Goal: Information Seeking & Learning: Learn about a topic

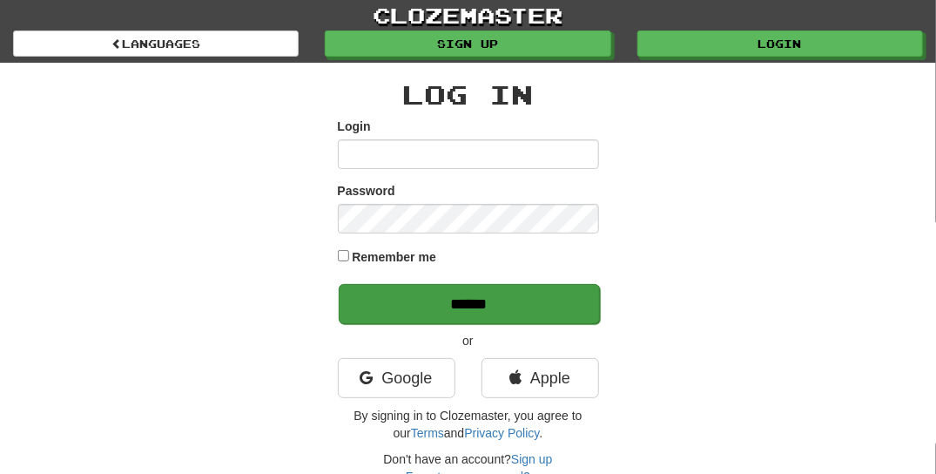
type input "**********"
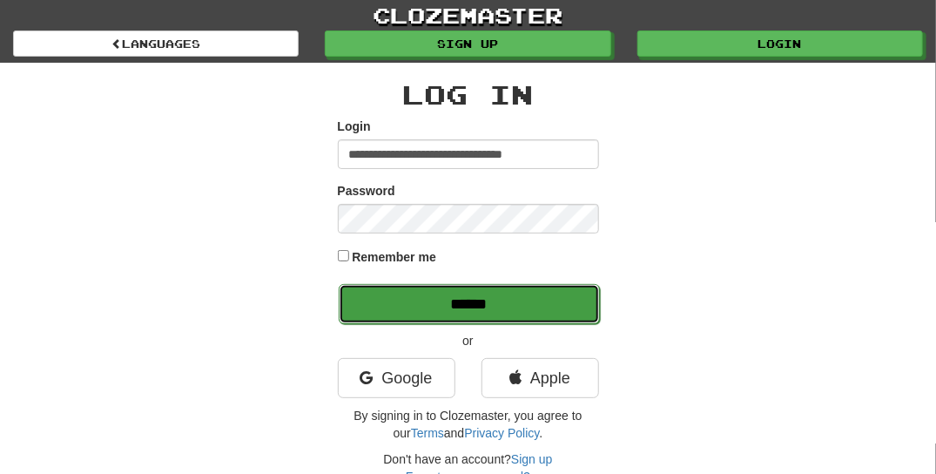
click at [373, 306] on input "******" at bounding box center [469, 304] width 261 height 40
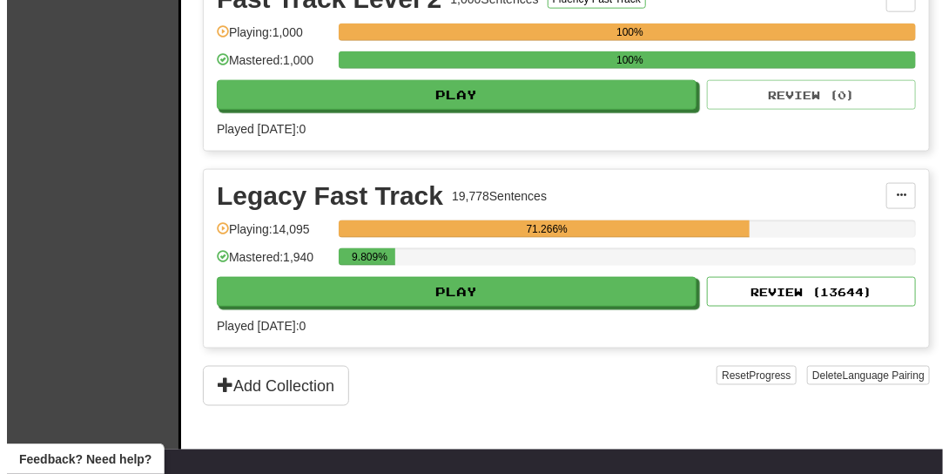
scroll to position [696, 0]
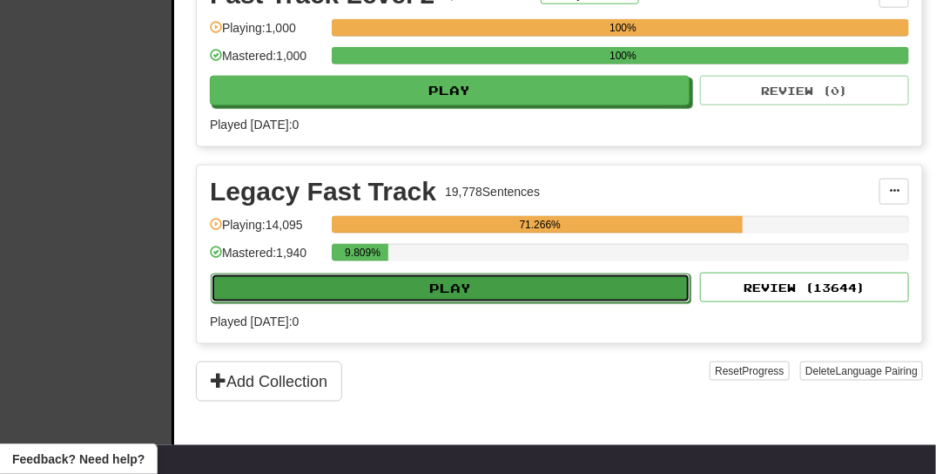
click at [590, 284] on button "Play" at bounding box center [451, 288] width 480 height 30
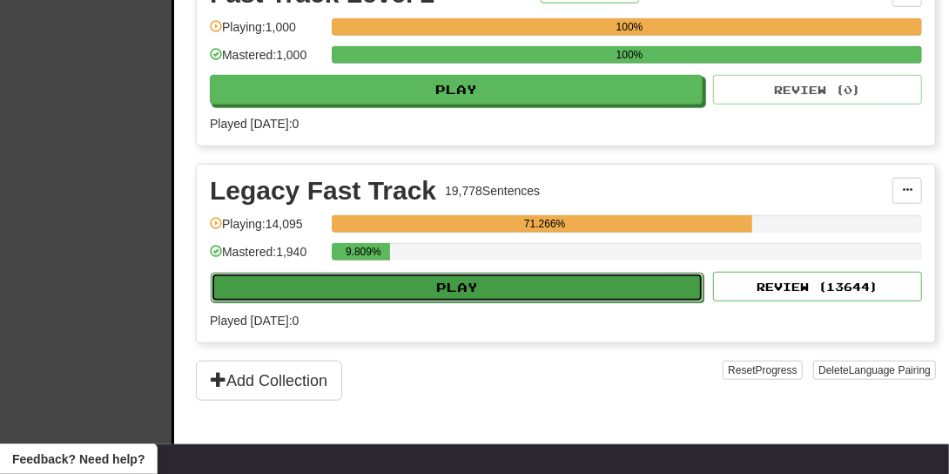
select select "**"
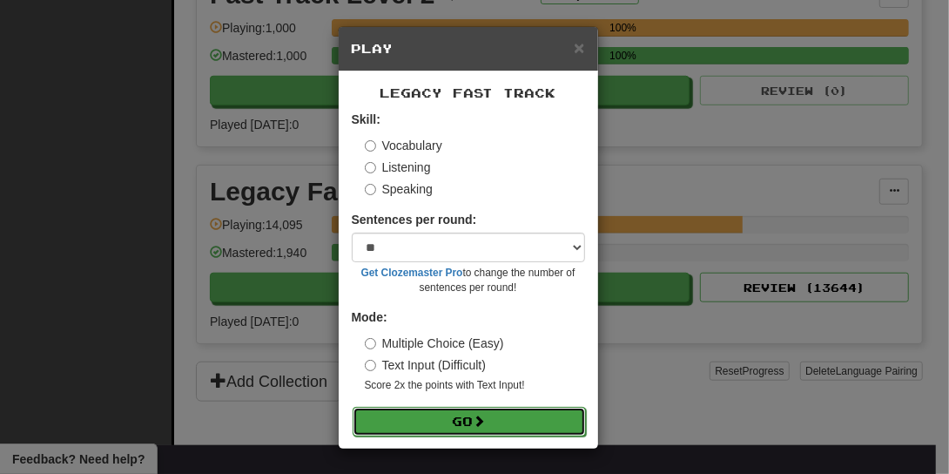
click at [528, 422] on button "Go" at bounding box center [469, 422] width 233 height 30
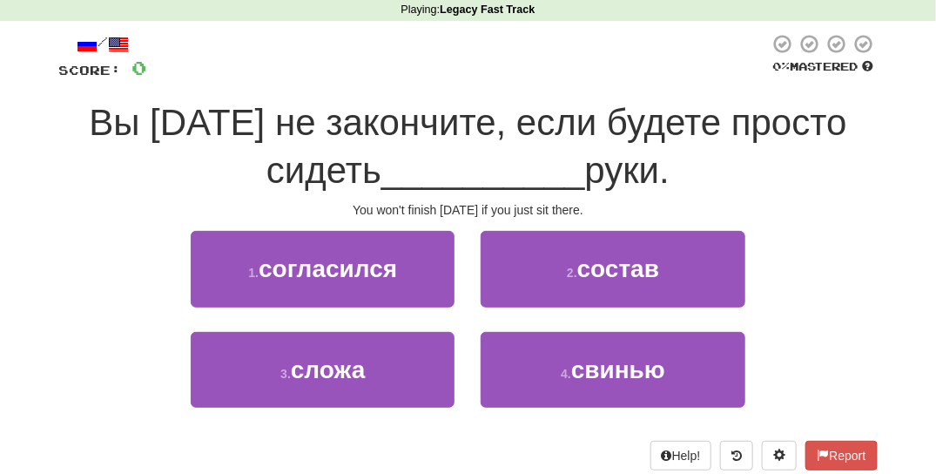
scroll to position [77, 0]
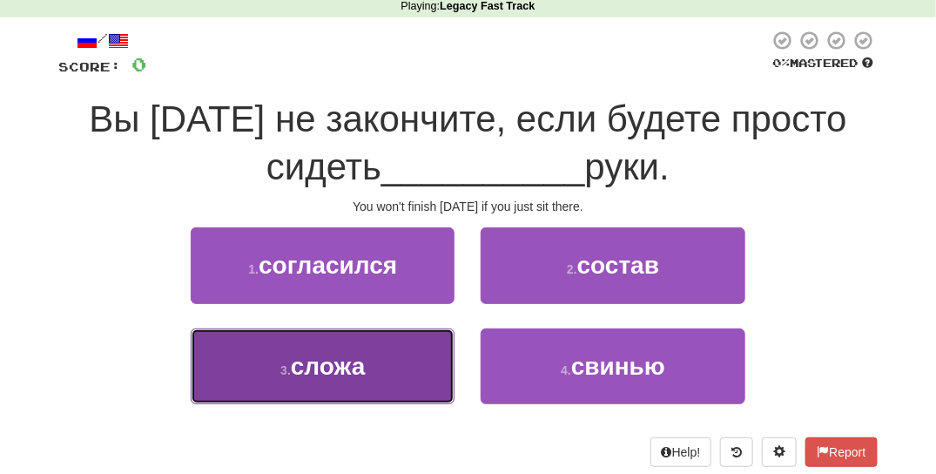
click at [326, 362] on span "сложа" at bounding box center [328, 366] width 75 height 27
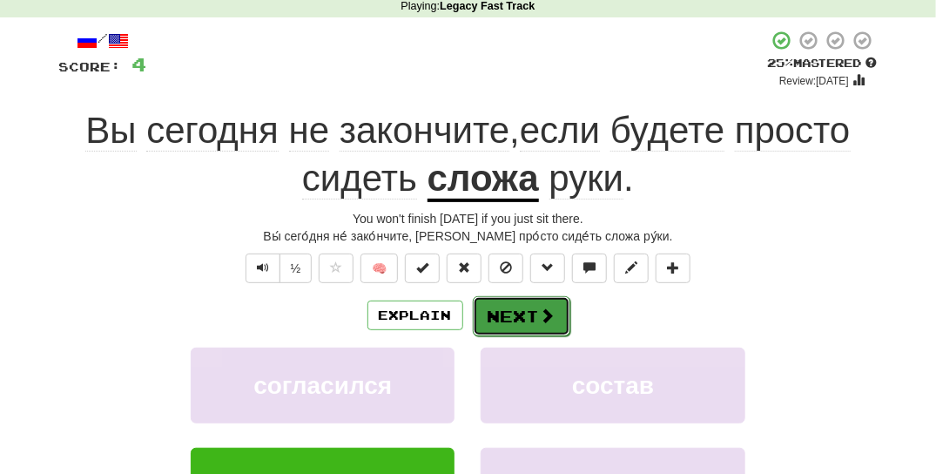
click at [513, 316] on button "Next" at bounding box center [522, 316] width 98 height 40
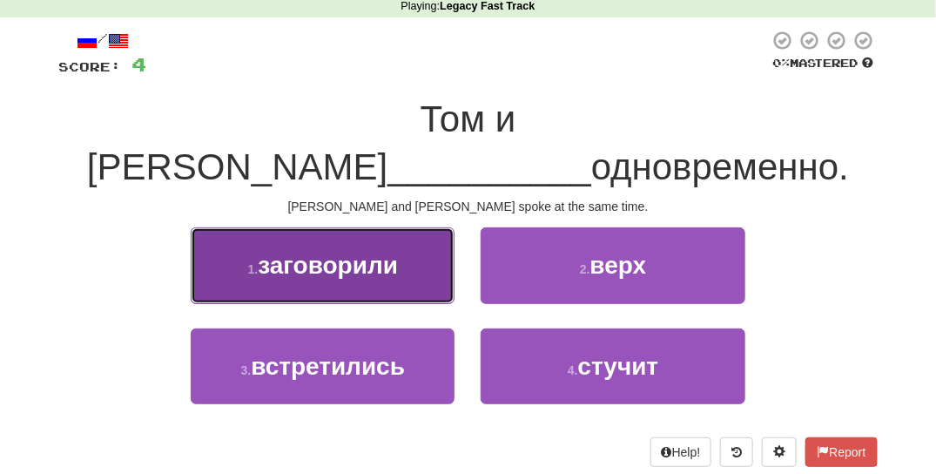
click at [408, 246] on button "1 . заговорили" at bounding box center [323, 265] width 264 height 76
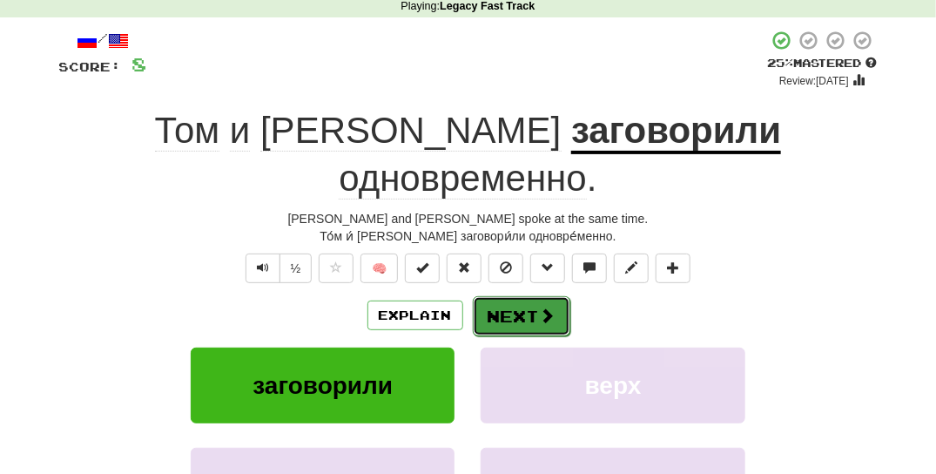
click at [508, 296] on button "Next" at bounding box center [522, 316] width 98 height 40
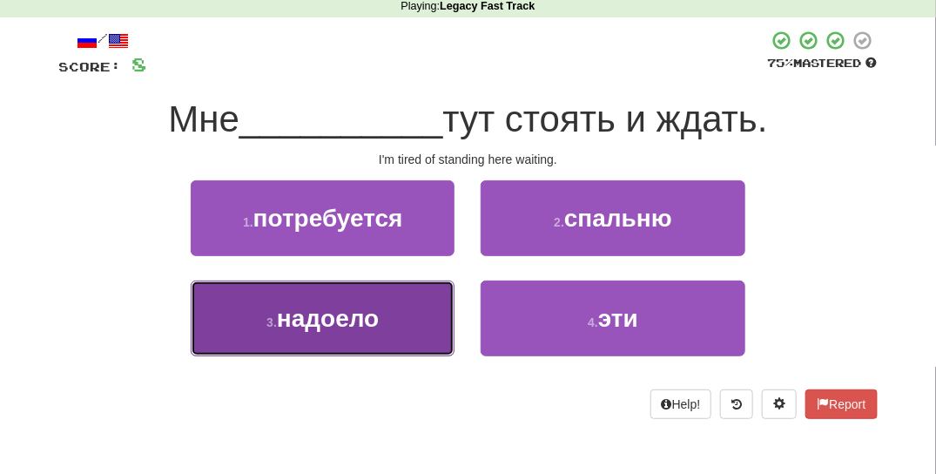
click at [291, 325] on span "надоело" at bounding box center [328, 318] width 102 height 27
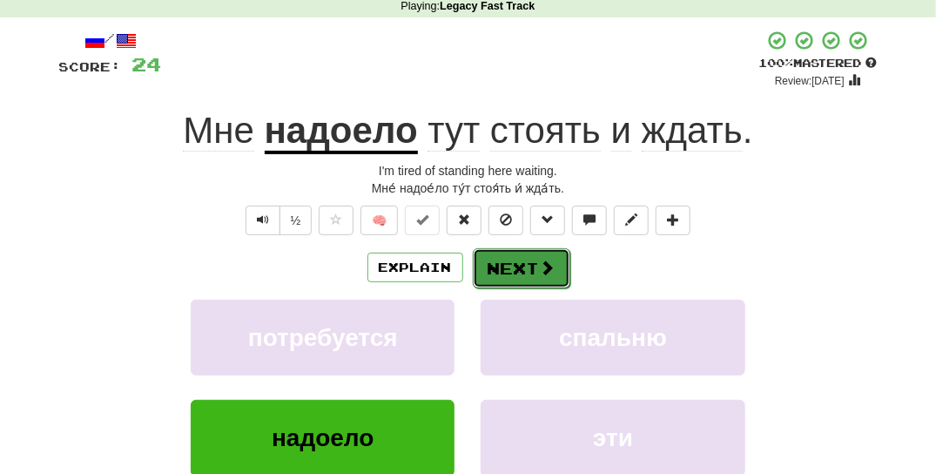
click at [499, 266] on button "Next" at bounding box center [522, 268] width 98 height 40
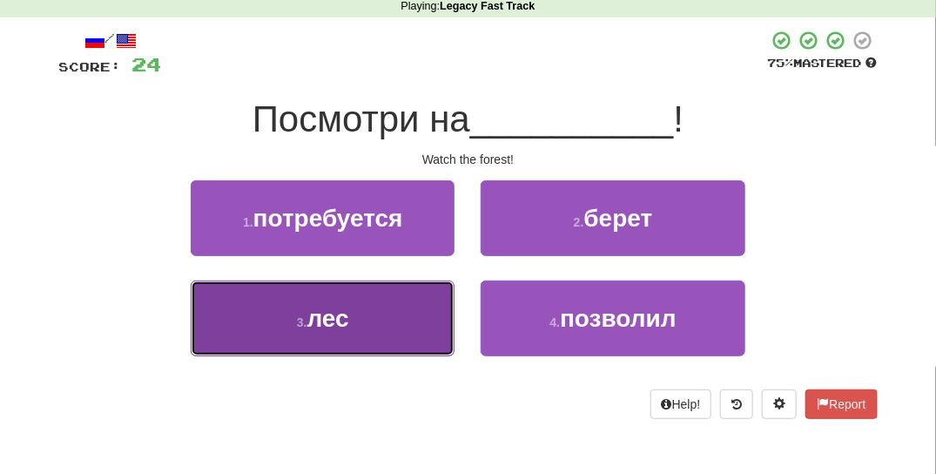
click at [395, 331] on button "3 . лес" at bounding box center [323, 318] width 264 height 76
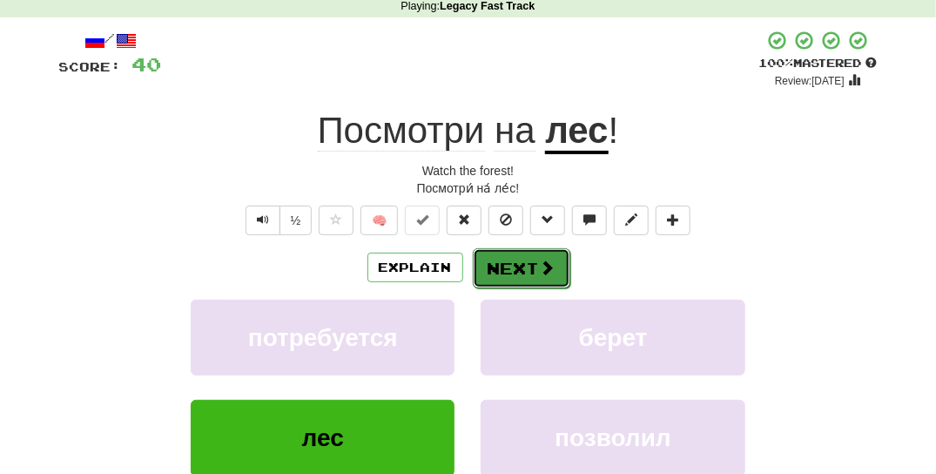
click at [540, 266] on span at bounding box center [548, 267] width 16 height 16
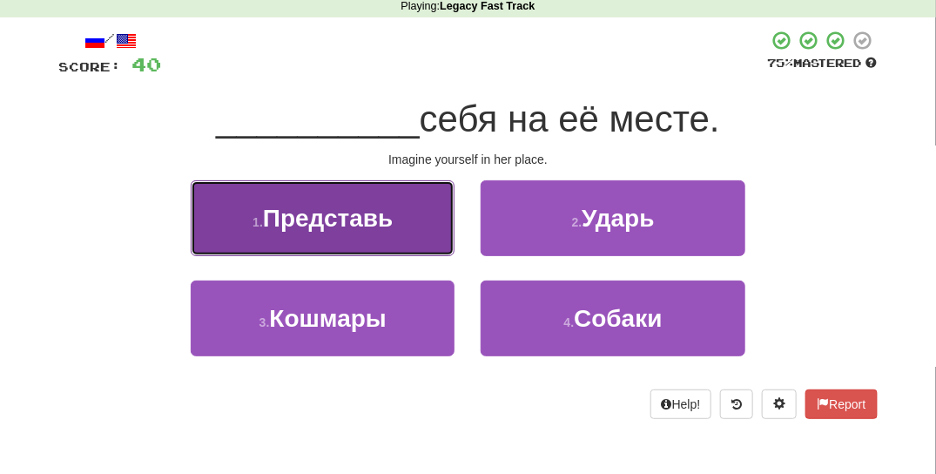
click at [443, 244] on button "1 . Представь" at bounding box center [323, 218] width 264 height 76
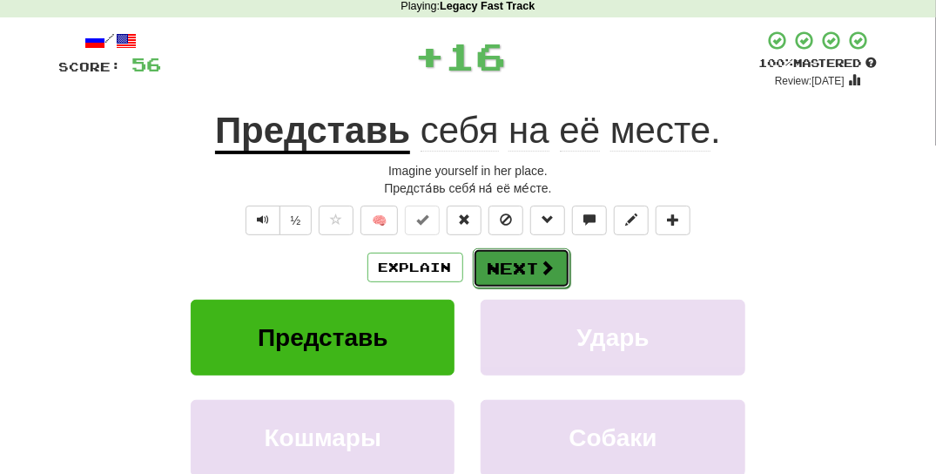
click at [529, 271] on button "Next" at bounding box center [522, 268] width 98 height 40
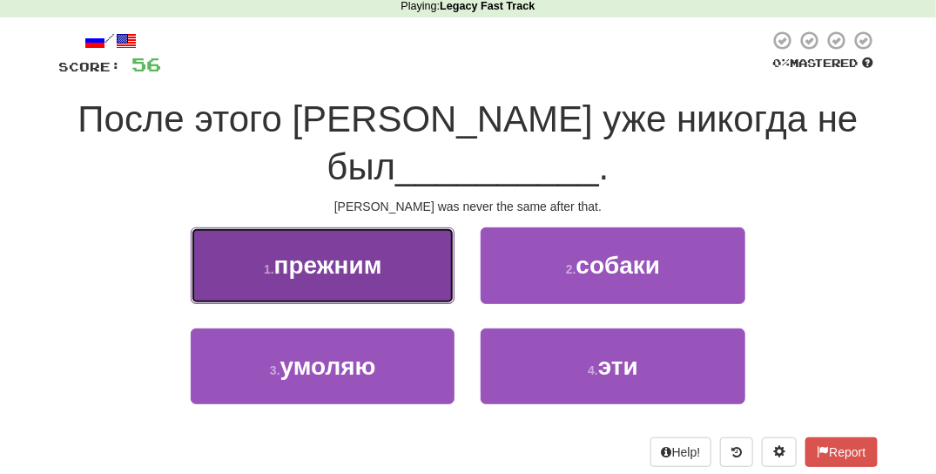
click at [420, 291] on button "1 . прежним" at bounding box center [323, 265] width 264 height 76
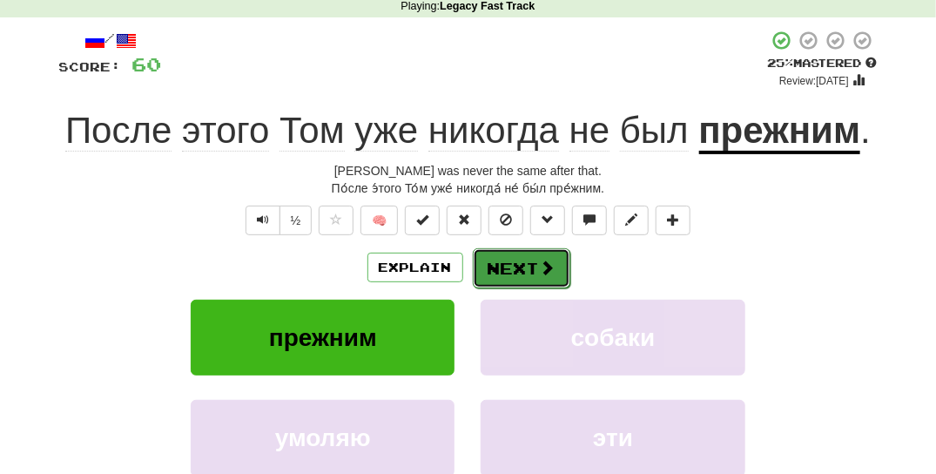
click at [536, 259] on button "Next" at bounding box center [522, 268] width 98 height 40
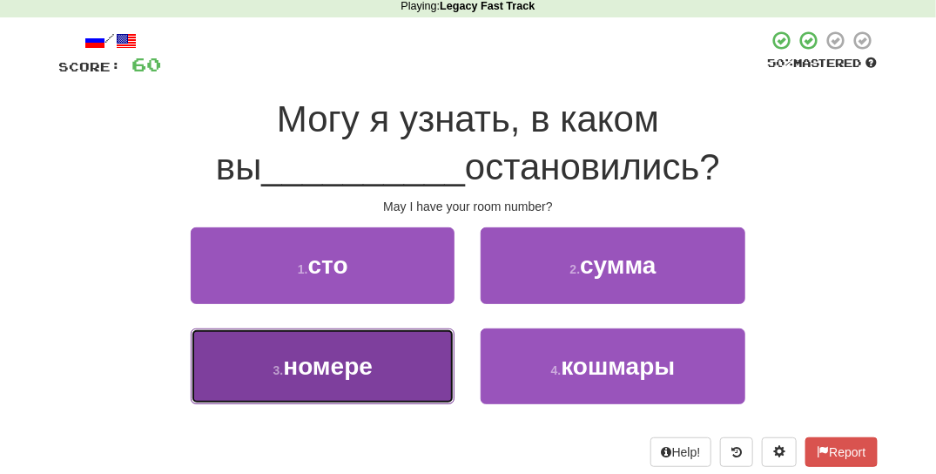
click at [392, 360] on button "3 . номере" at bounding box center [323, 366] width 264 height 76
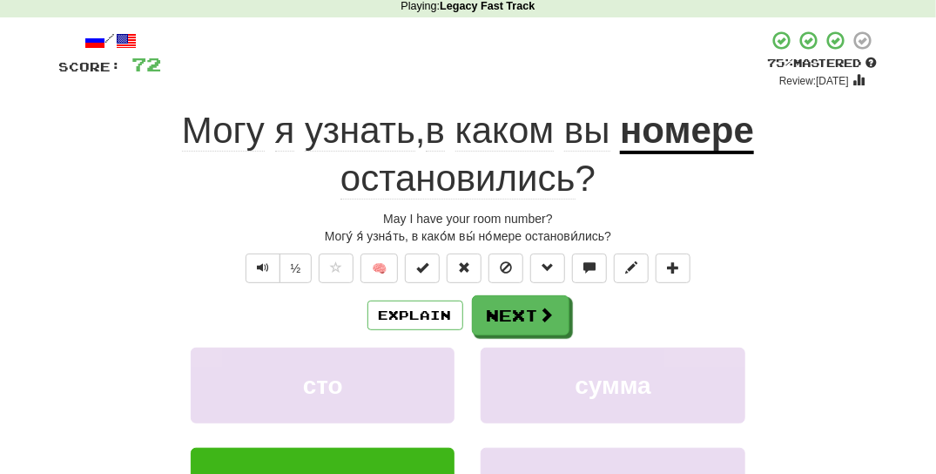
click at [502, 336] on div "Explain Next сто сумма номере кошмары Learn more: сто сумма номере кошмары" at bounding box center [468, 434] width 818 height 279
click at [526, 320] on button "Next" at bounding box center [522, 316] width 98 height 40
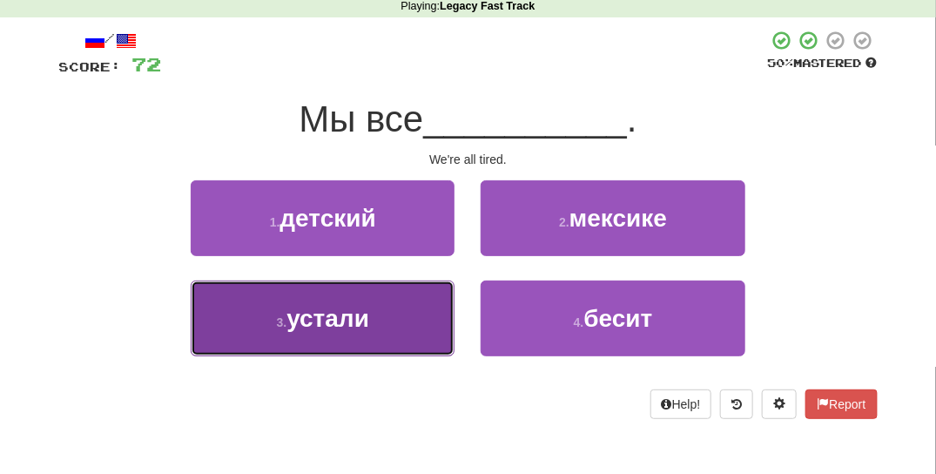
click at [347, 348] on button "3 . устали" at bounding box center [323, 318] width 264 height 76
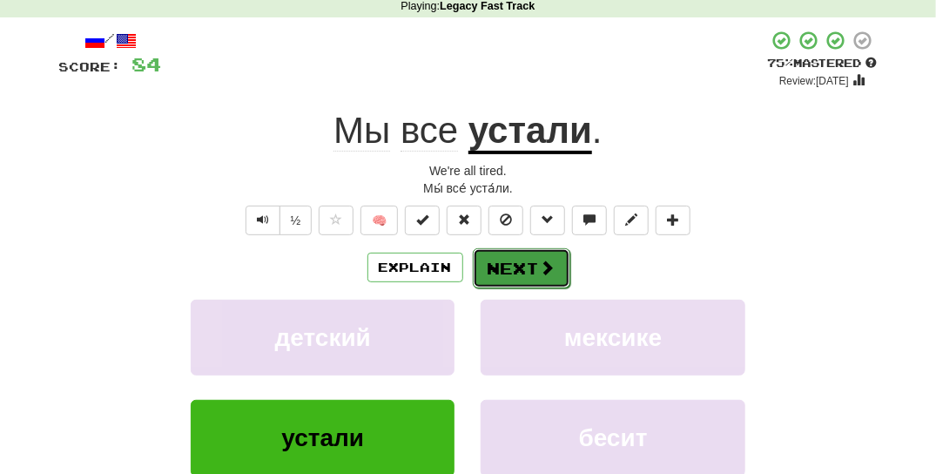
click at [505, 267] on button "Next" at bounding box center [522, 268] width 98 height 40
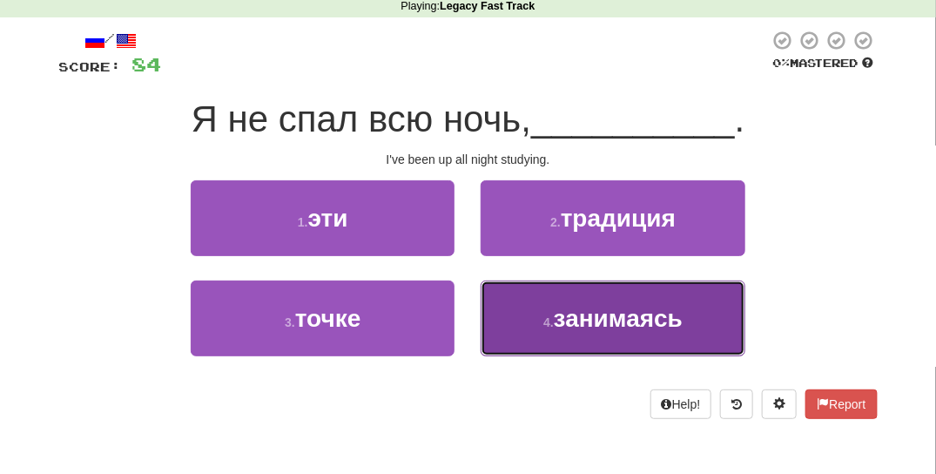
click at [496, 327] on button "4 . занимаясь" at bounding box center [613, 318] width 264 height 76
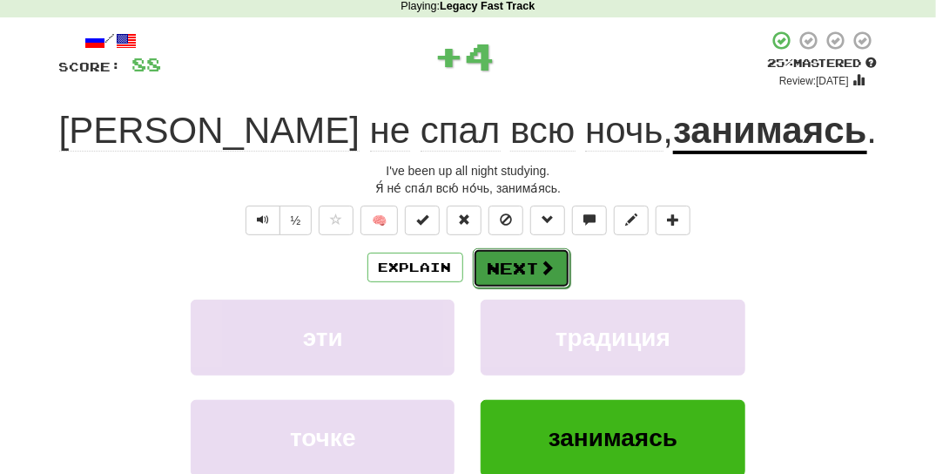
click at [540, 267] on span at bounding box center [548, 267] width 16 height 16
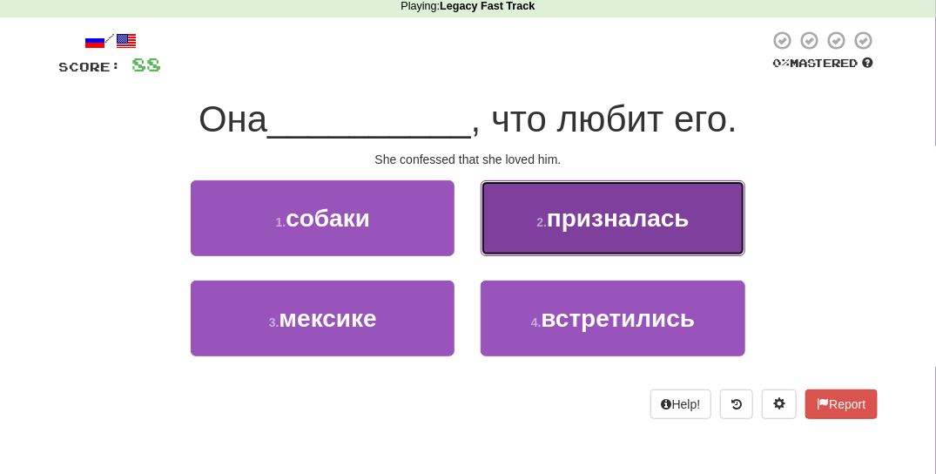
click at [542, 230] on button "2 . призналась" at bounding box center [613, 218] width 264 height 76
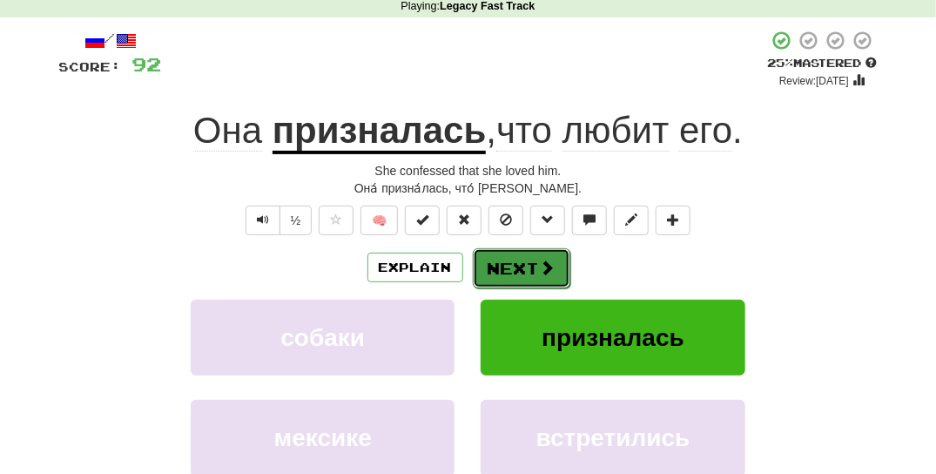
click at [520, 259] on button "Next" at bounding box center [522, 268] width 98 height 40
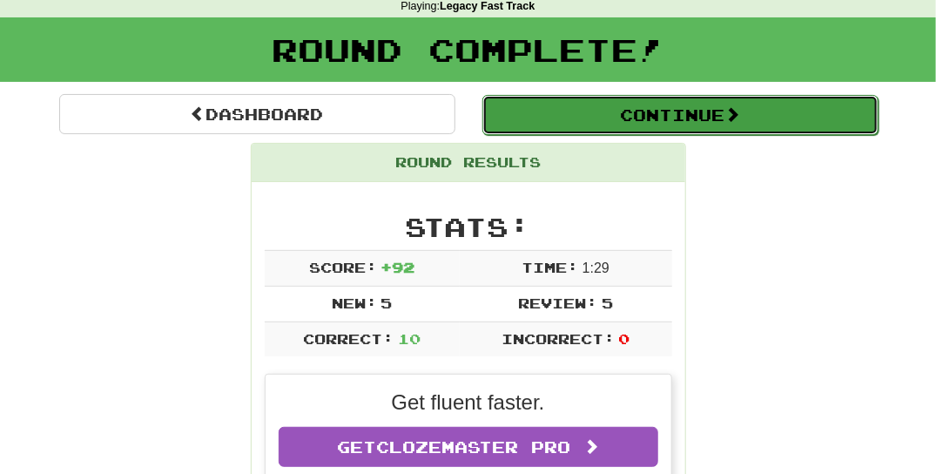
click at [582, 99] on button "Continue" at bounding box center [680, 115] width 396 height 40
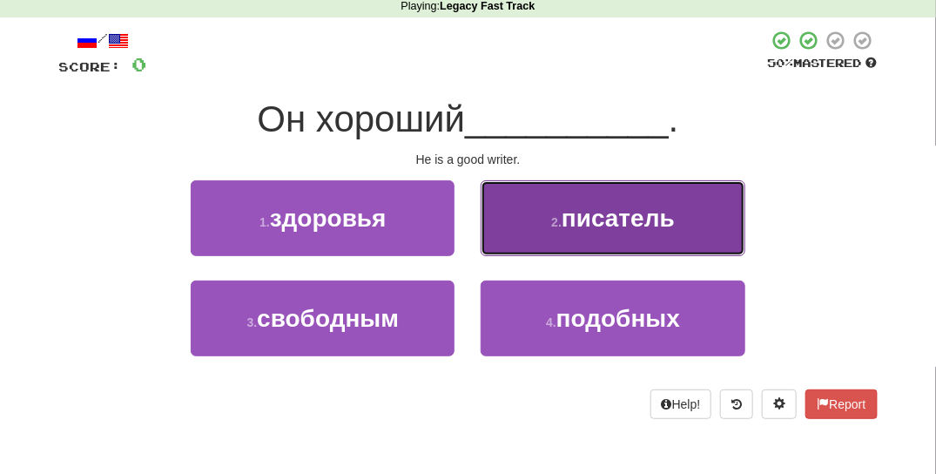
click at [509, 231] on button "2 . писатель" at bounding box center [613, 218] width 264 height 76
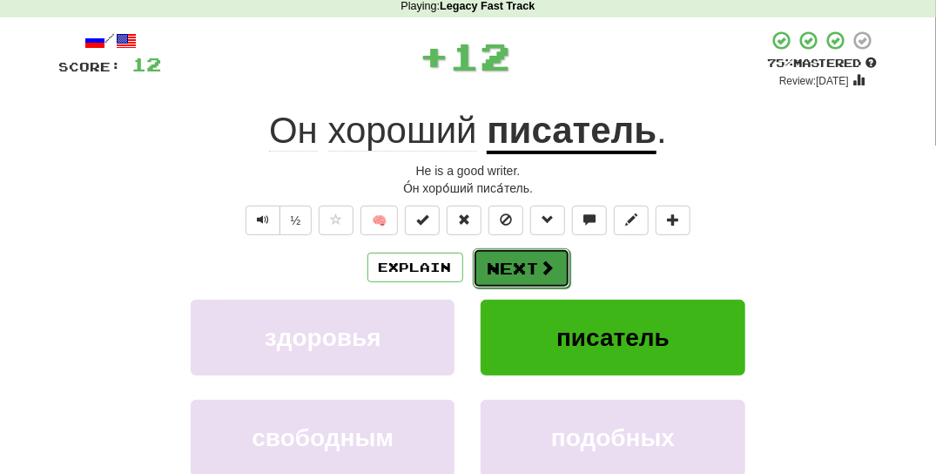
click at [507, 266] on button "Next" at bounding box center [522, 268] width 98 height 40
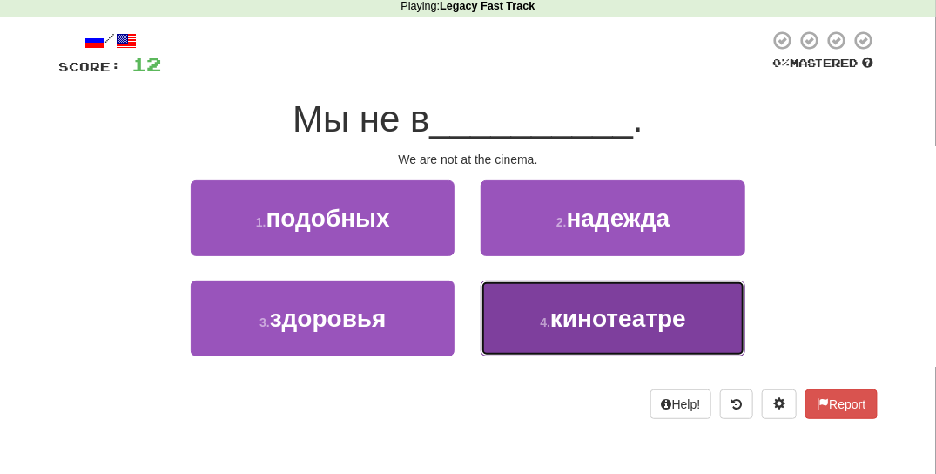
click at [545, 339] on button "4 . кинотеатре" at bounding box center [613, 318] width 264 height 76
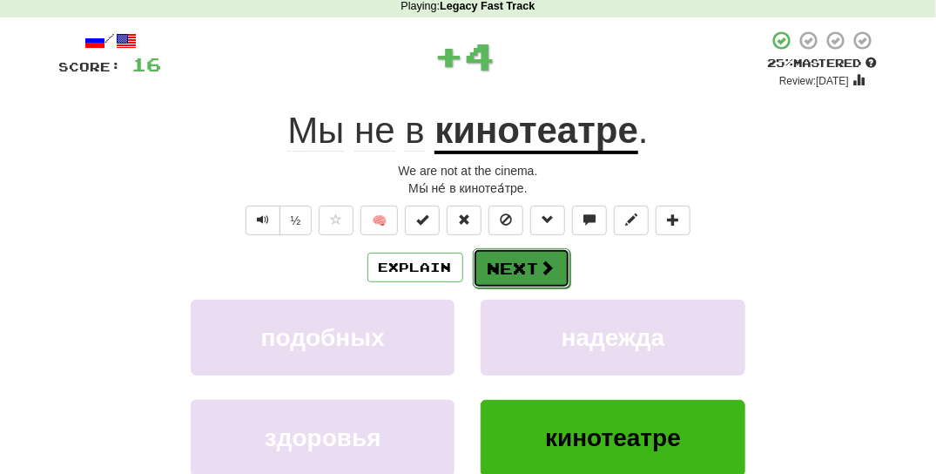
click at [496, 272] on button "Next" at bounding box center [522, 268] width 98 height 40
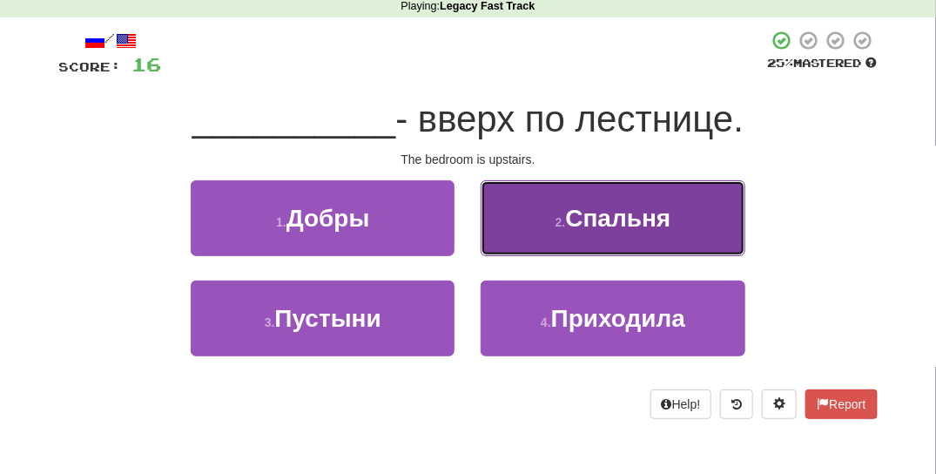
click at [529, 240] on button "2 . Спальня" at bounding box center [613, 218] width 264 height 76
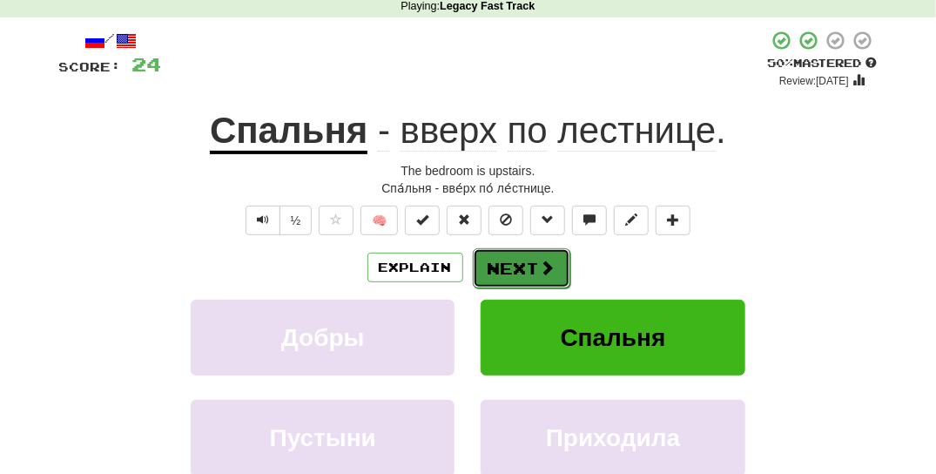
click at [517, 260] on button "Next" at bounding box center [522, 268] width 98 height 40
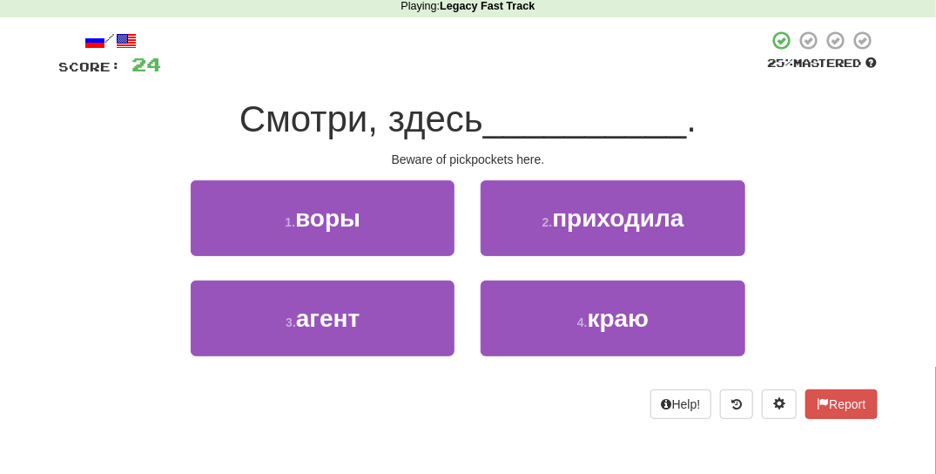
click at [517, 260] on div "2 . приходила" at bounding box center [613, 230] width 290 height 100
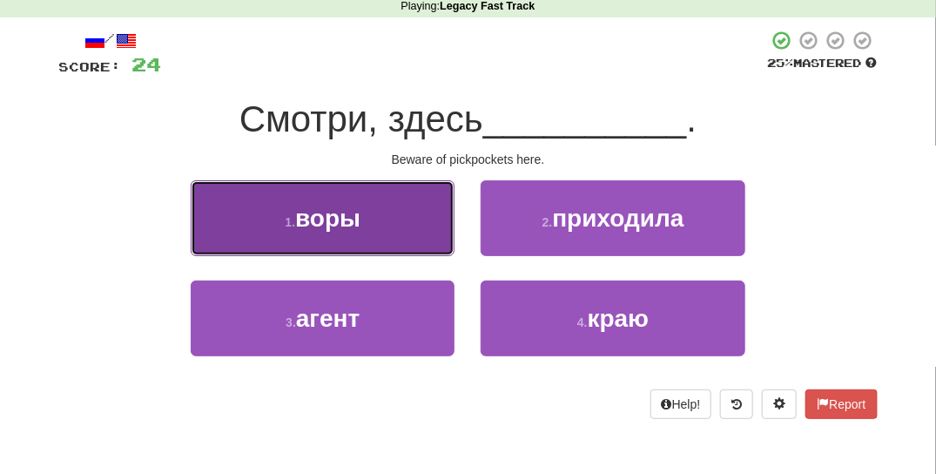
click at [404, 230] on button "1 . воры" at bounding box center [323, 218] width 264 height 76
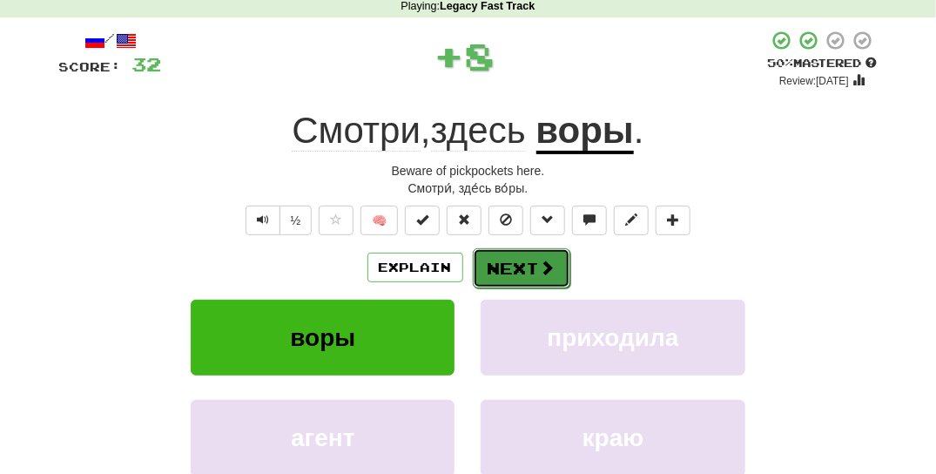
click at [513, 269] on button "Next" at bounding box center [522, 268] width 98 height 40
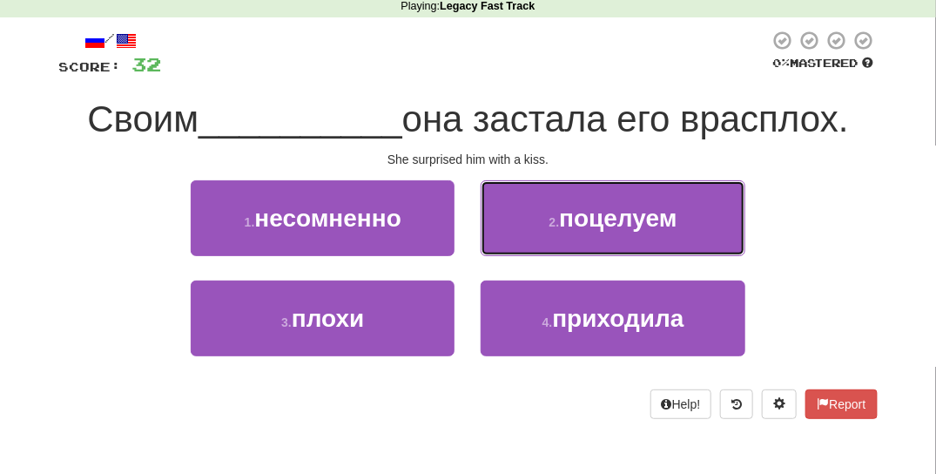
click at [534, 244] on button "2 . поцелуем" at bounding box center [613, 218] width 264 height 76
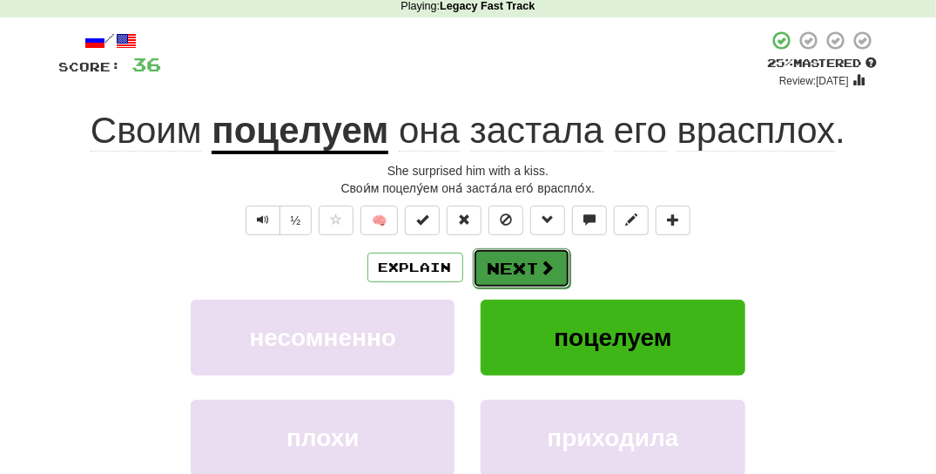
click at [535, 279] on button "Next" at bounding box center [522, 268] width 98 height 40
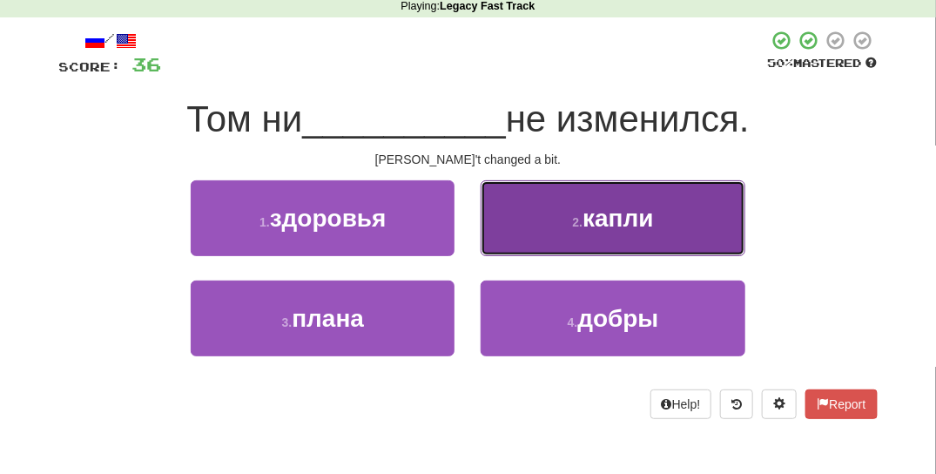
click at [514, 251] on button "2 . капли" at bounding box center [613, 218] width 264 height 76
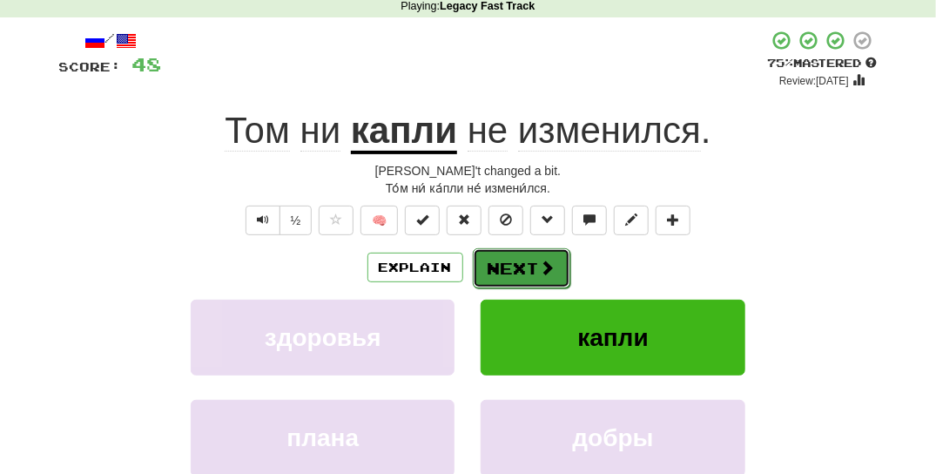
click at [540, 266] on span at bounding box center [548, 267] width 16 height 16
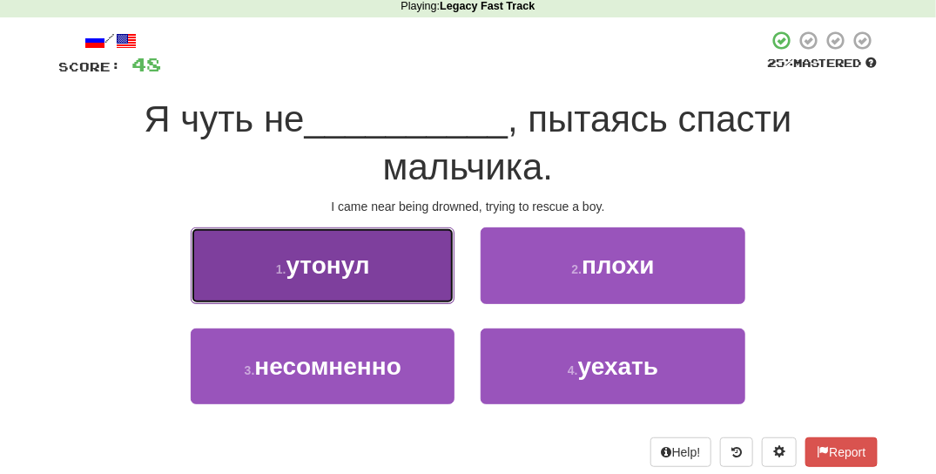
click at [428, 273] on button "1 . утонул" at bounding box center [323, 265] width 264 height 76
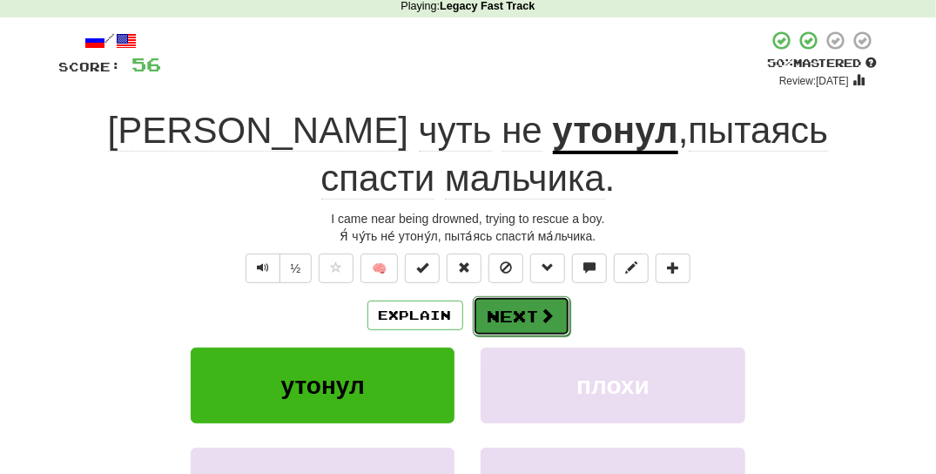
click at [512, 296] on button "Next" at bounding box center [522, 316] width 98 height 40
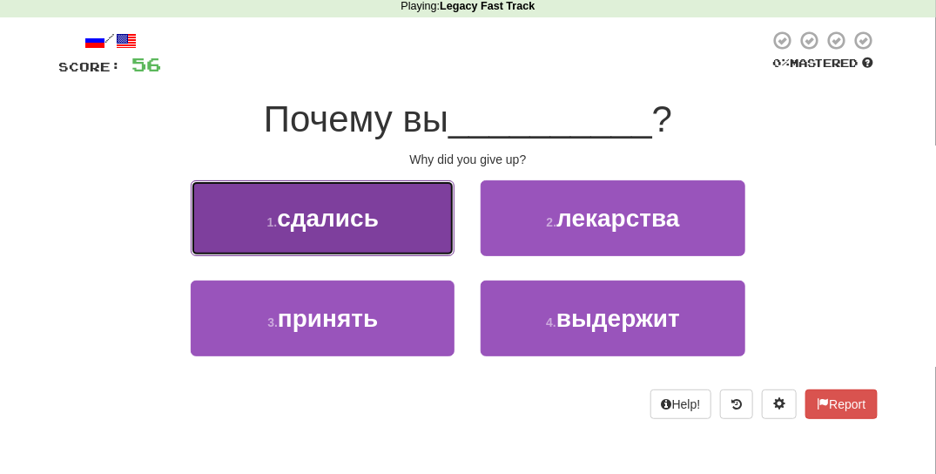
click at [425, 236] on button "1 . сдались" at bounding box center [323, 218] width 264 height 76
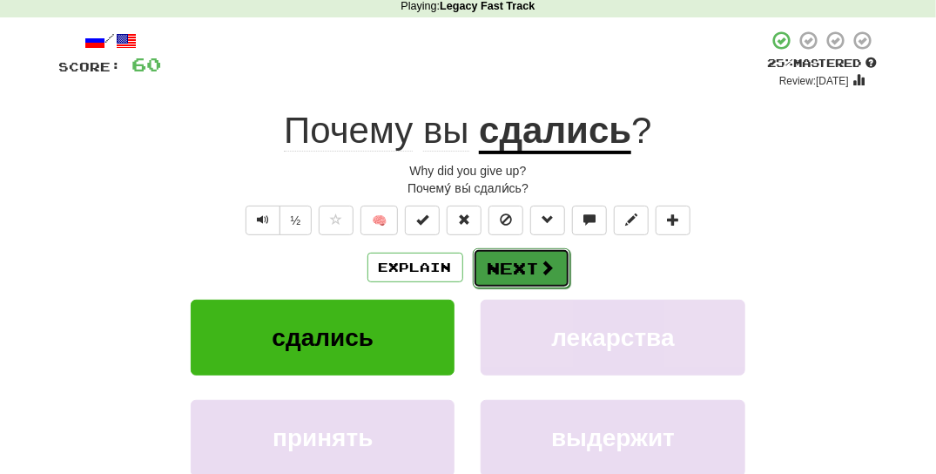
click at [548, 259] on span at bounding box center [548, 267] width 16 height 16
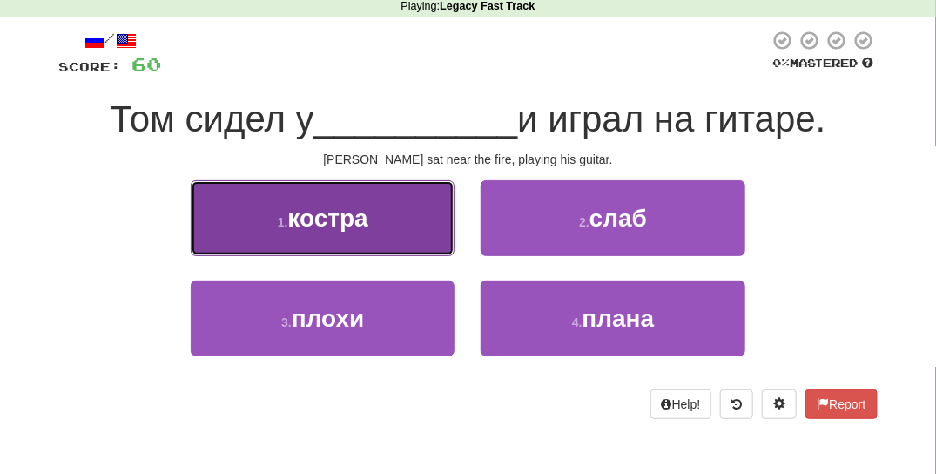
click at [401, 237] on button "1 . костра" at bounding box center [323, 218] width 264 height 76
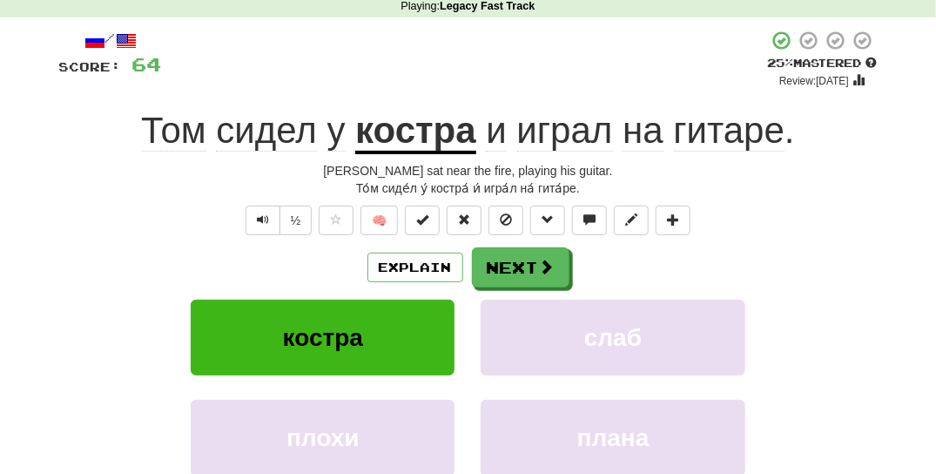
click at [401, 237] on div "/ Score: 64 + 4 25 % Mastered Review: 2025-09-19 Том сидел у костра и играл на …" at bounding box center [468, 311] width 818 height 563
click at [514, 259] on button "Next" at bounding box center [522, 268] width 98 height 40
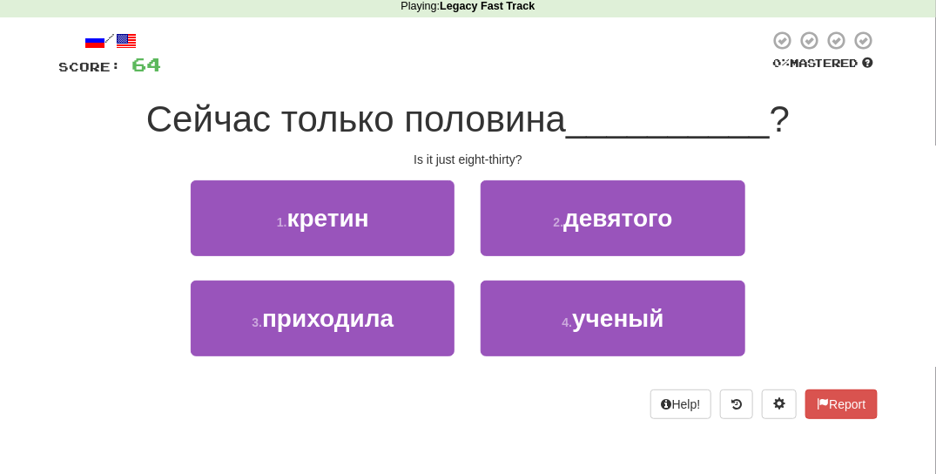
click at [479, 236] on div "2 . девятого" at bounding box center [613, 230] width 290 height 100
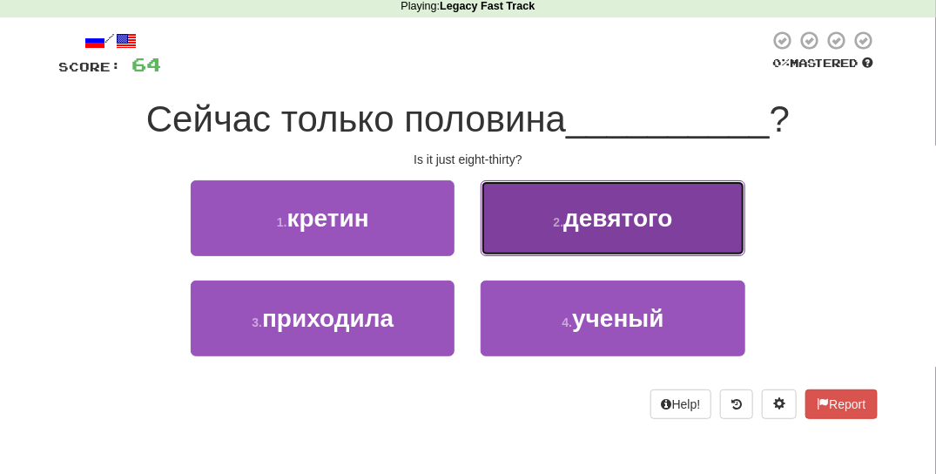
click at [536, 243] on button "2 . девятого" at bounding box center [613, 218] width 264 height 76
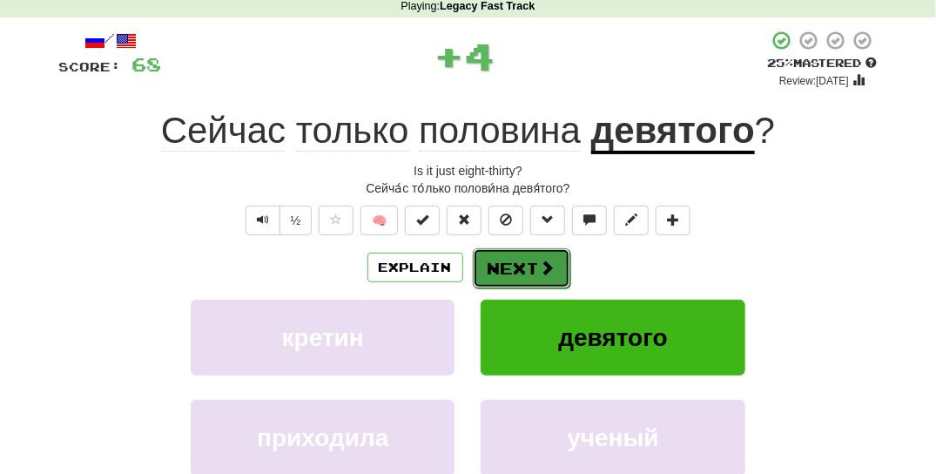
click at [491, 259] on button "Next" at bounding box center [522, 268] width 98 height 40
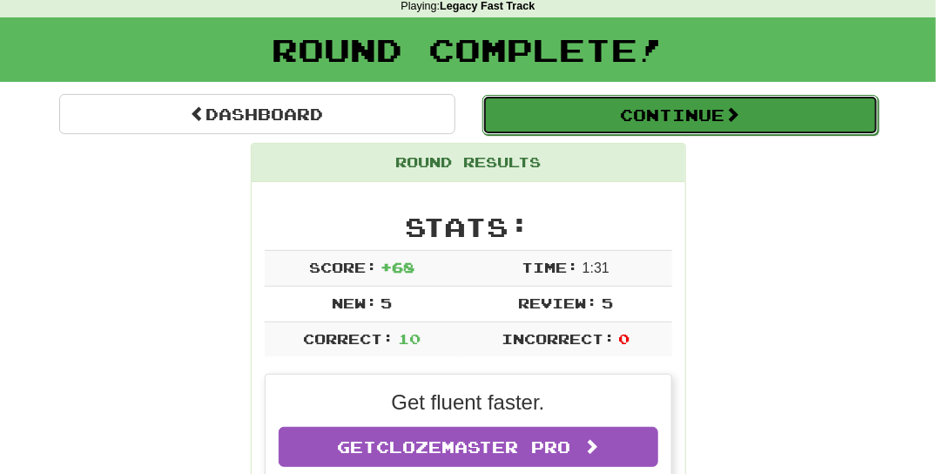
click at [735, 117] on span at bounding box center [732, 114] width 16 height 16
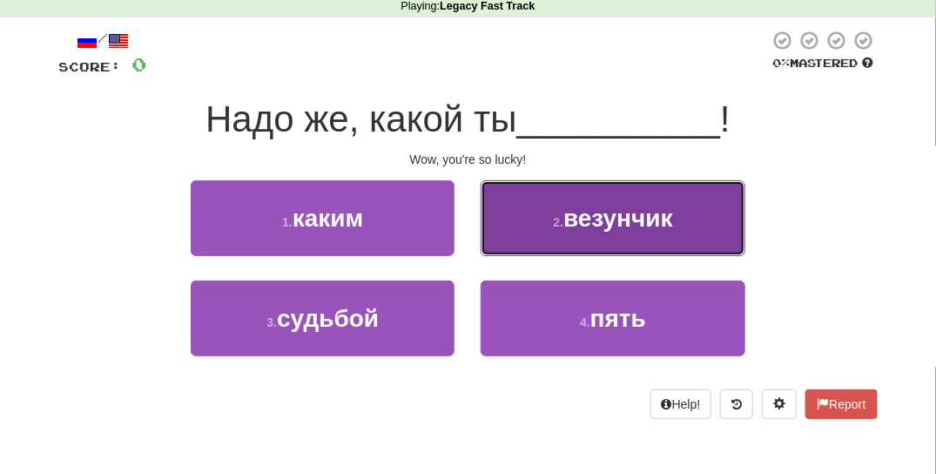
click at [495, 209] on button "2 . везунчик" at bounding box center [613, 218] width 264 height 76
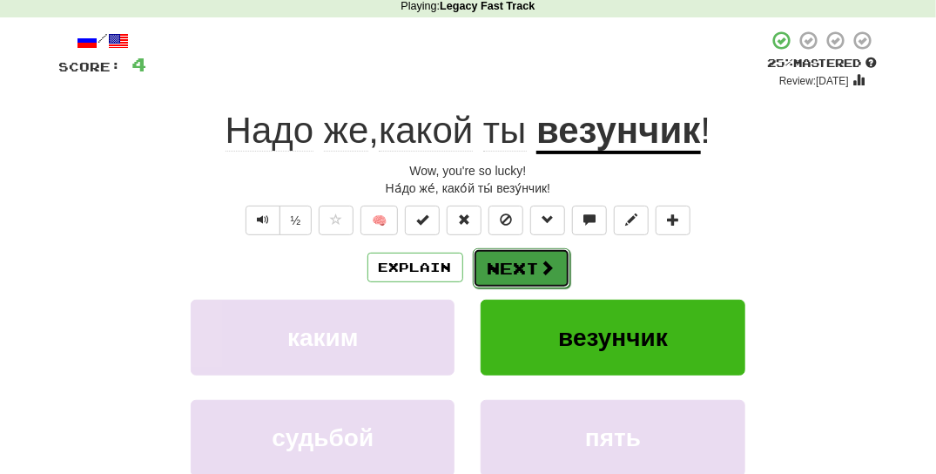
click at [503, 272] on button "Next" at bounding box center [522, 268] width 98 height 40
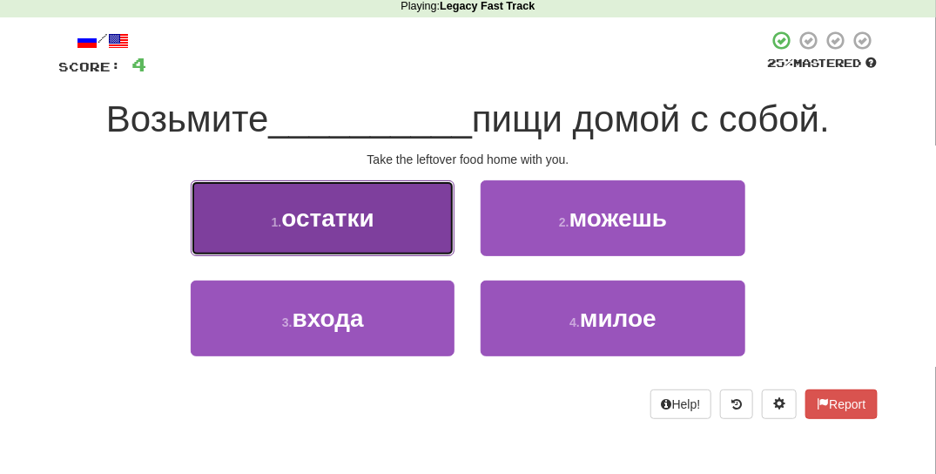
click at [436, 212] on button "1 . остатки" at bounding box center [323, 218] width 264 height 76
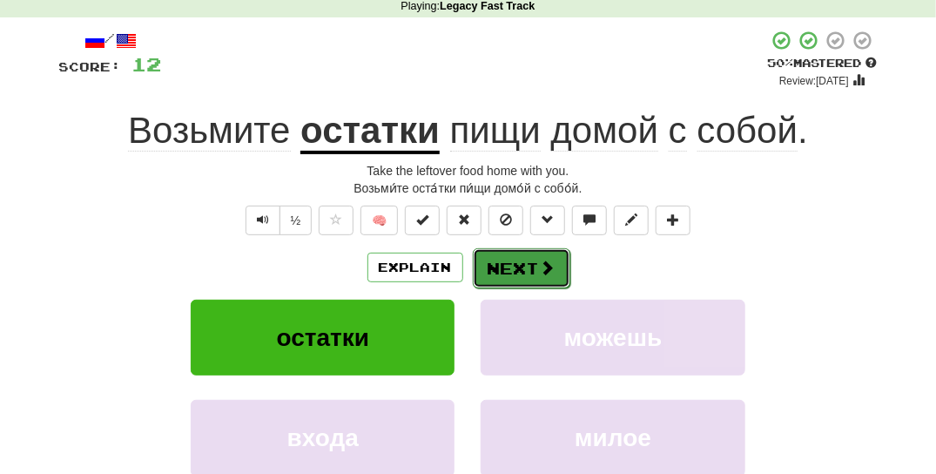
click at [519, 275] on button "Next" at bounding box center [522, 268] width 98 height 40
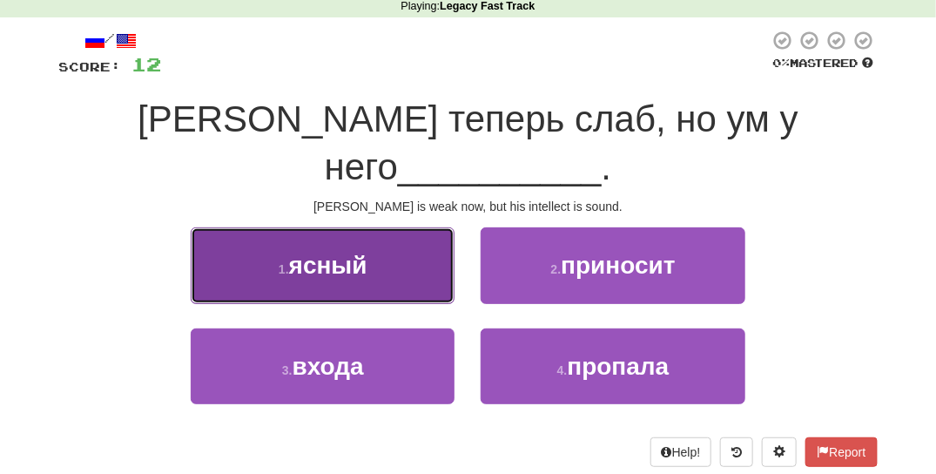
click at [427, 241] on button "1 . ясный" at bounding box center [323, 265] width 264 height 76
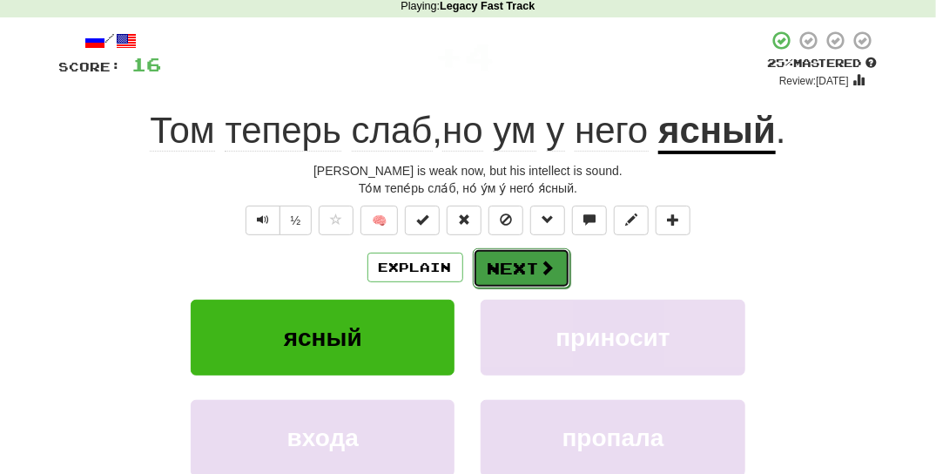
click at [544, 279] on button "Next" at bounding box center [522, 268] width 98 height 40
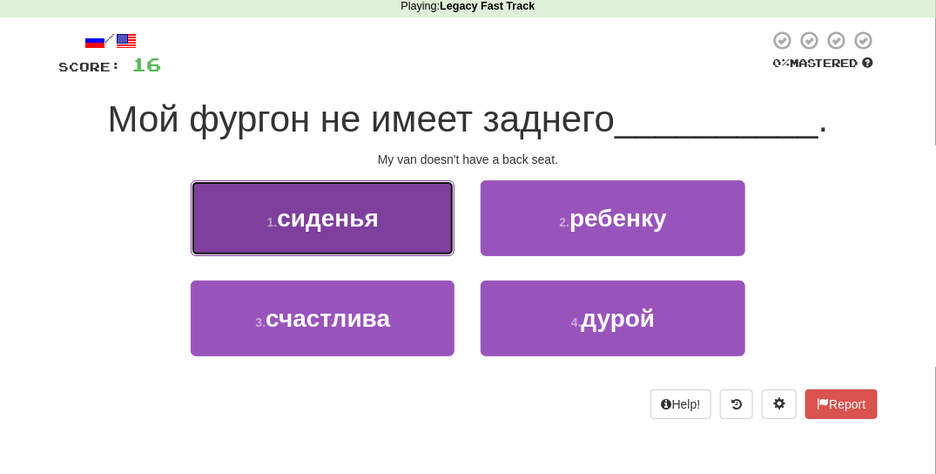
click at [394, 234] on button "1 . сиденья" at bounding box center [323, 218] width 264 height 76
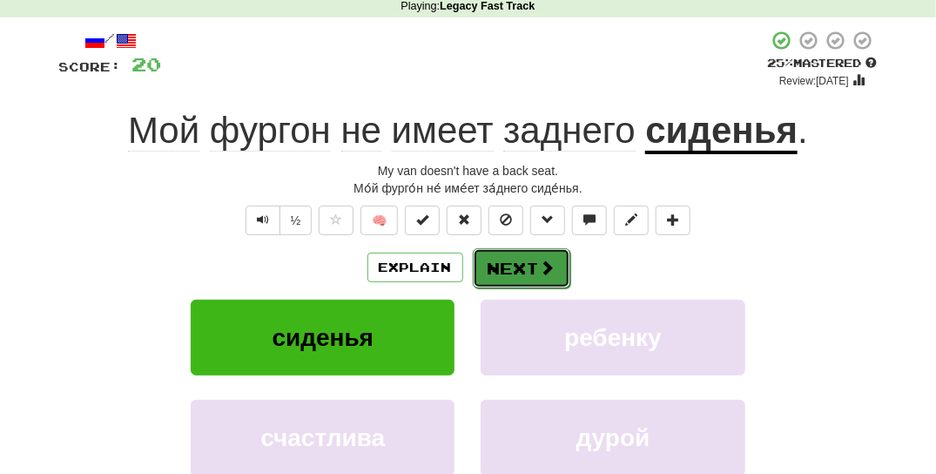
click at [544, 271] on span at bounding box center [548, 267] width 16 height 16
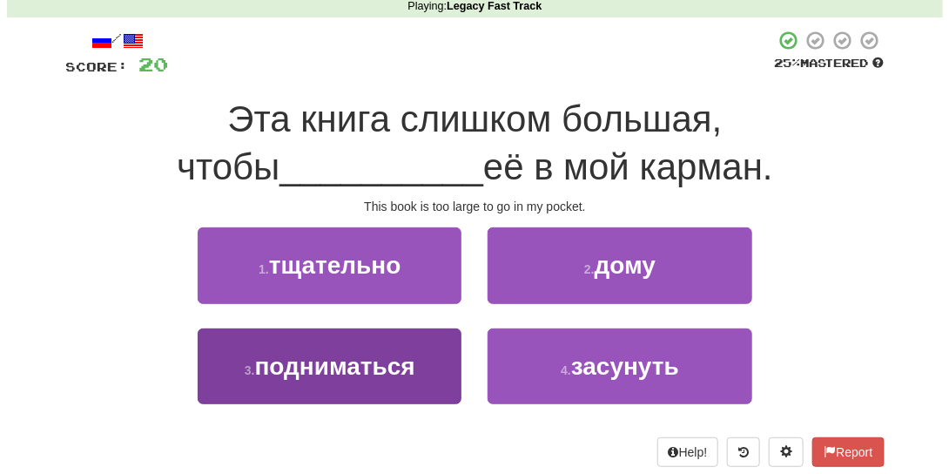
scroll to position [0, 0]
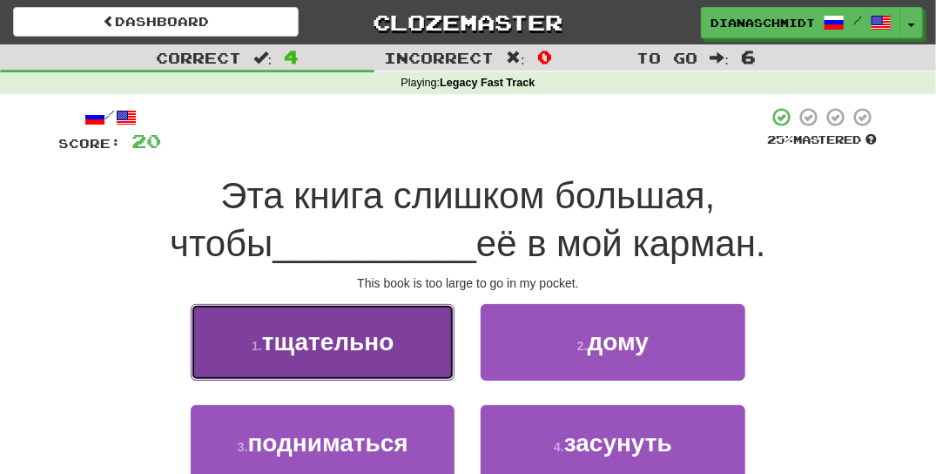
click at [401, 380] on button "1 . тщательно" at bounding box center [323, 342] width 264 height 76
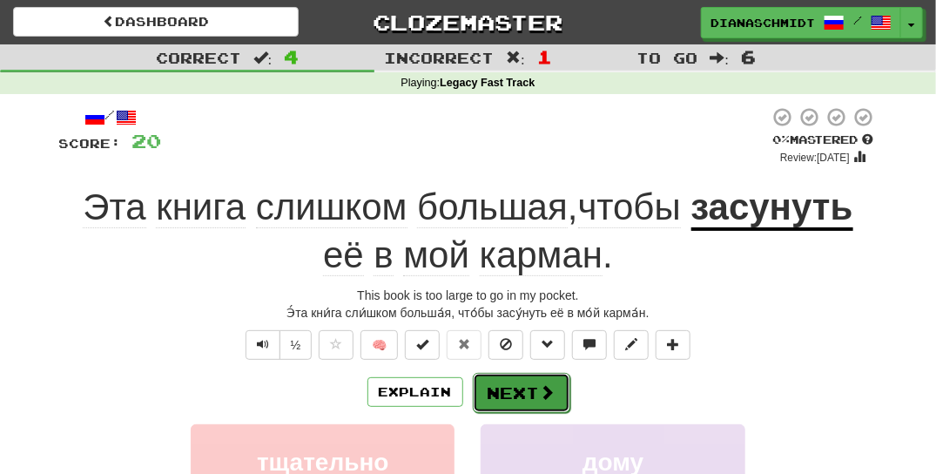
click at [516, 394] on button "Next" at bounding box center [522, 393] width 98 height 40
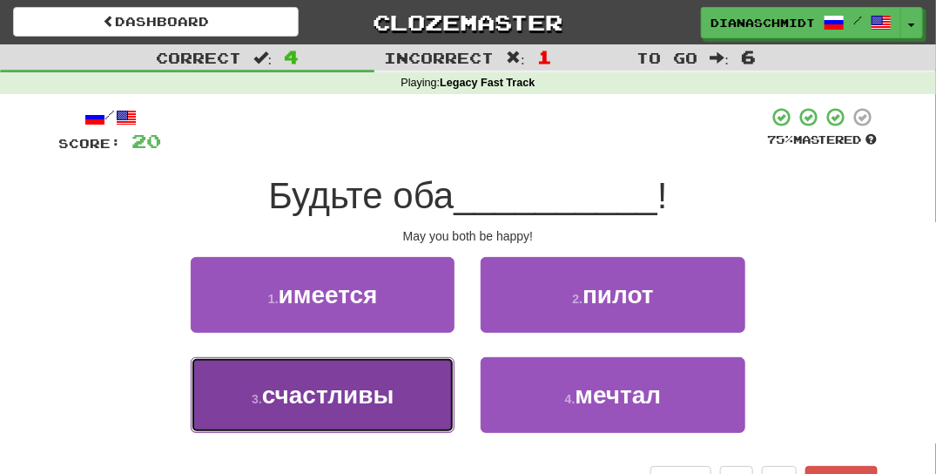
click at [392, 405] on span "счастливы" at bounding box center [328, 394] width 132 height 27
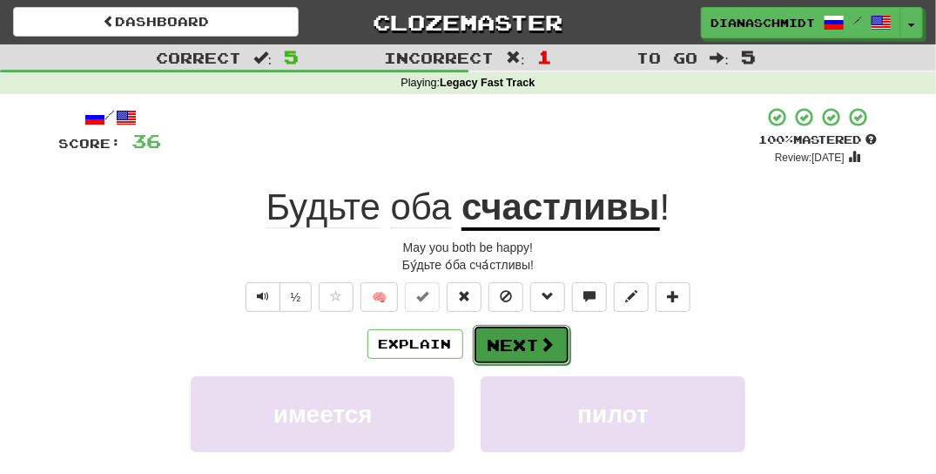
click at [541, 347] on span at bounding box center [548, 344] width 16 height 16
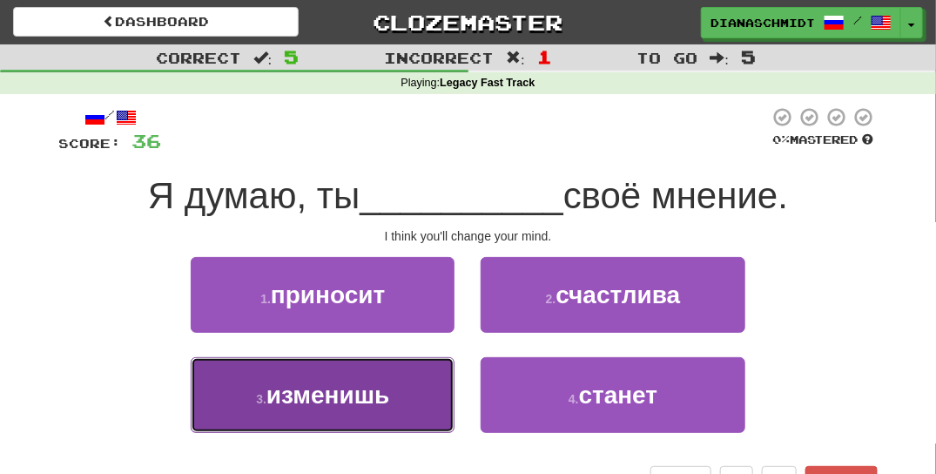
click at [427, 407] on button "3 . изменишь" at bounding box center [323, 395] width 264 height 76
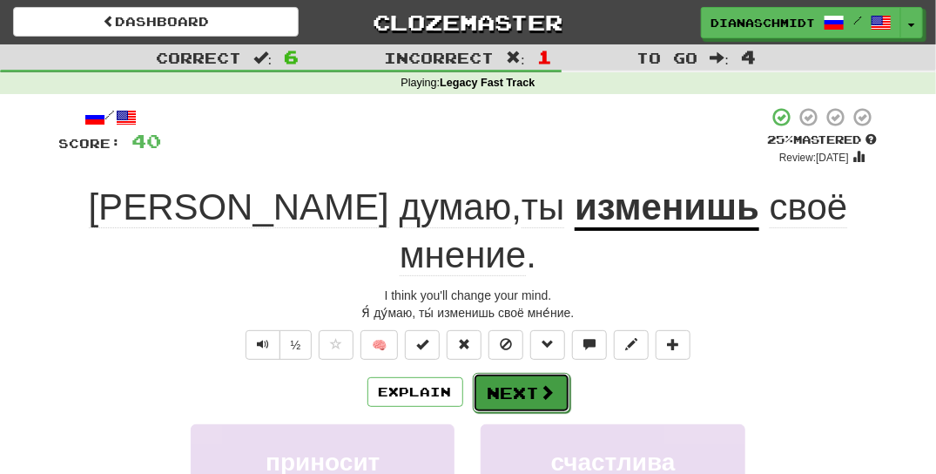
click at [548, 373] on button "Next" at bounding box center [522, 393] width 98 height 40
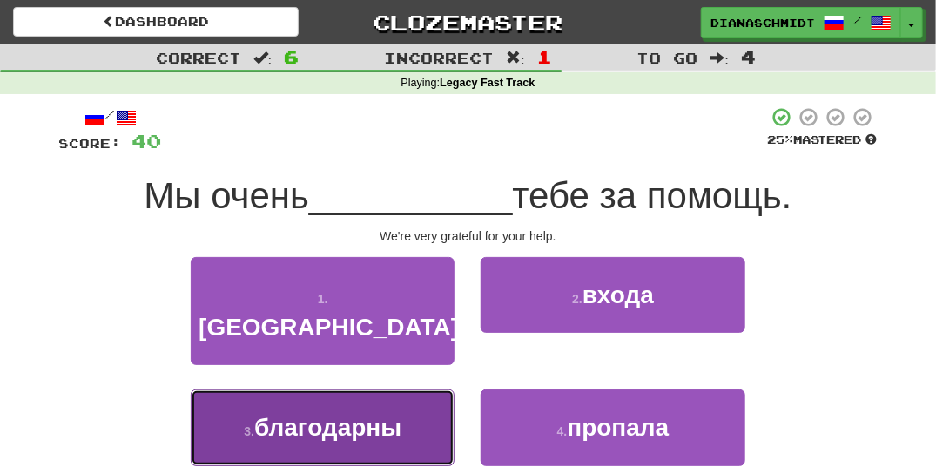
click at [358, 414] on span "благодарны" at bounding box center [327, 427] width 147 height 27
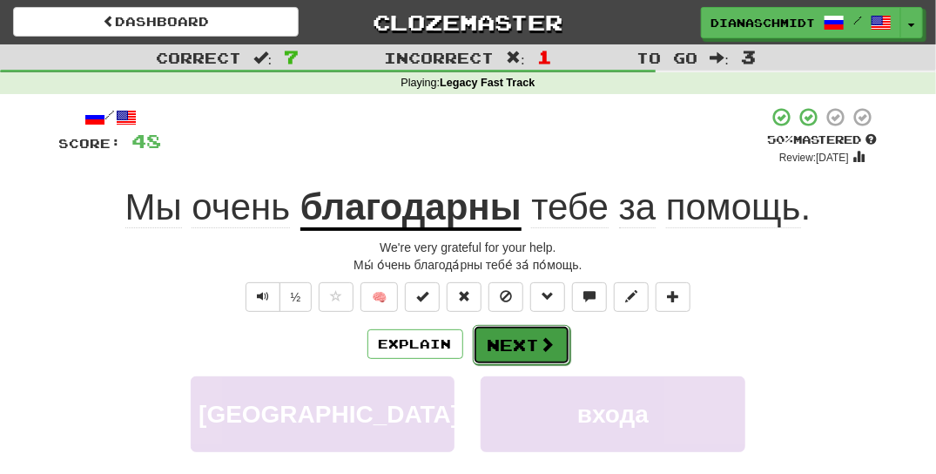
click at [521, 352] on button "Next" at bounding box center [522, 345] width 98 height 40
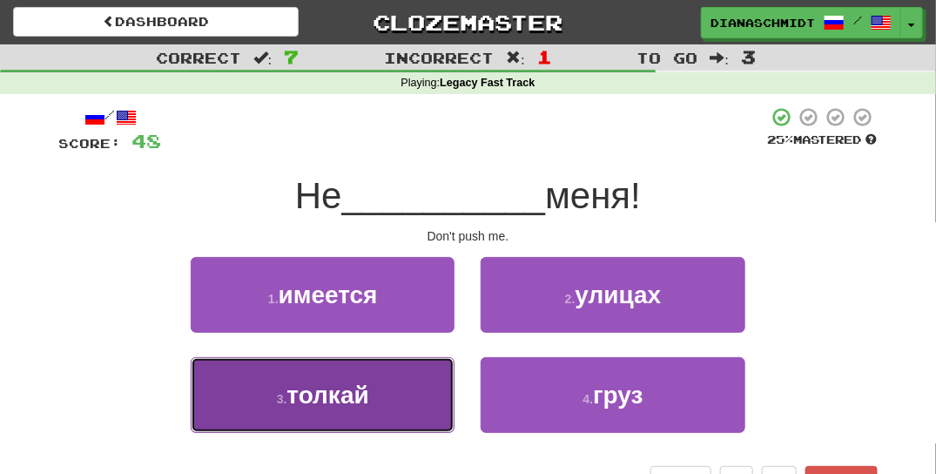
click at [447, 412] on button "3 . толкай" at bounding box center [323, 395] width 264 height 76
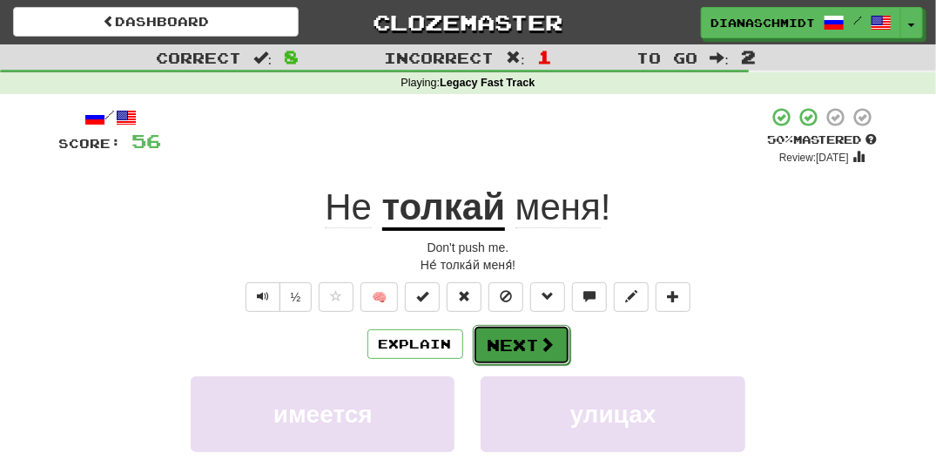
click at [527, 348] on button "Next" at bounding box center [522, 345] width 98 height 40
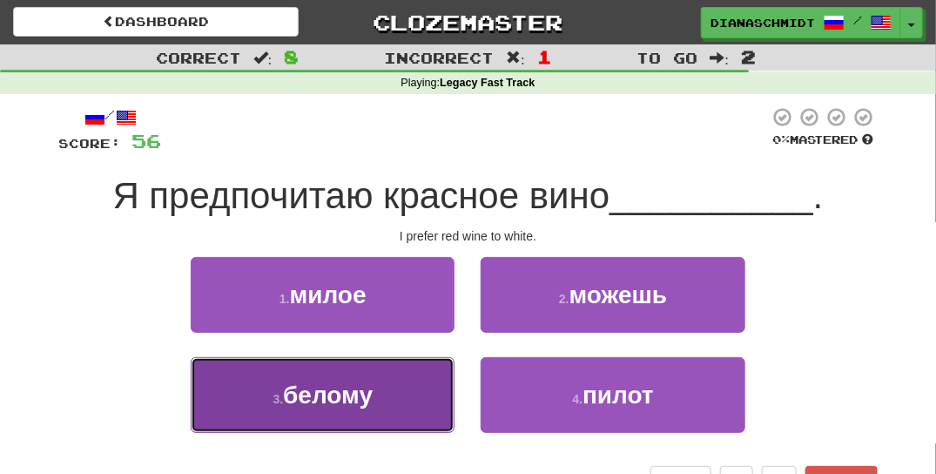
click at [437, 413] on button "3 . белому" at bounding box center [323, 395] width 264 height 76
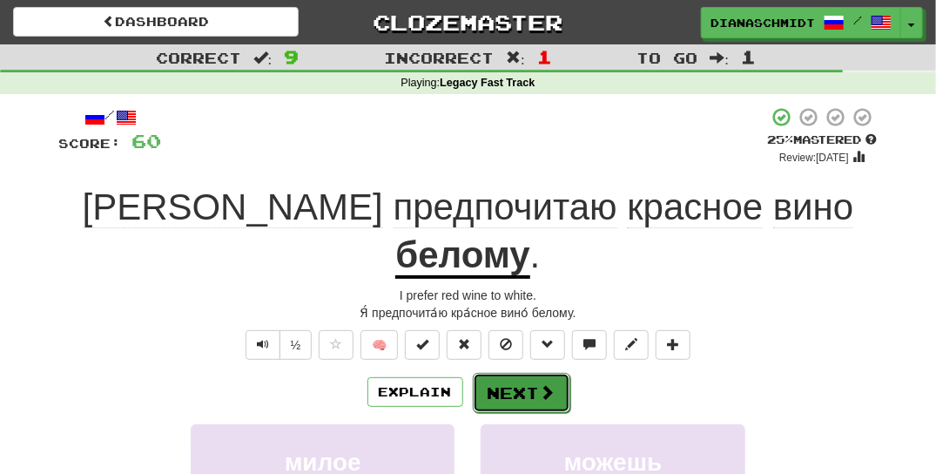
click at [490, 373] on button "Next" at bounding box center [522, 393] width 98 height 40
